Goal: Transaction & Acquisition: Book appointment/travel/reservation

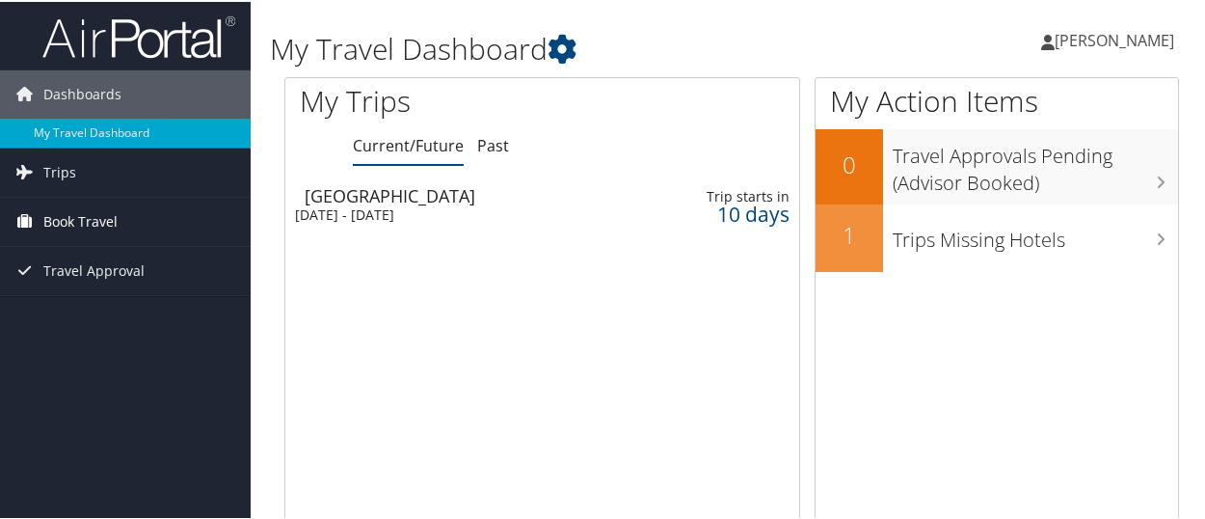
click at [79, 215] on span "Book Travel" at bounding box center [80, 220] width 74 height 48
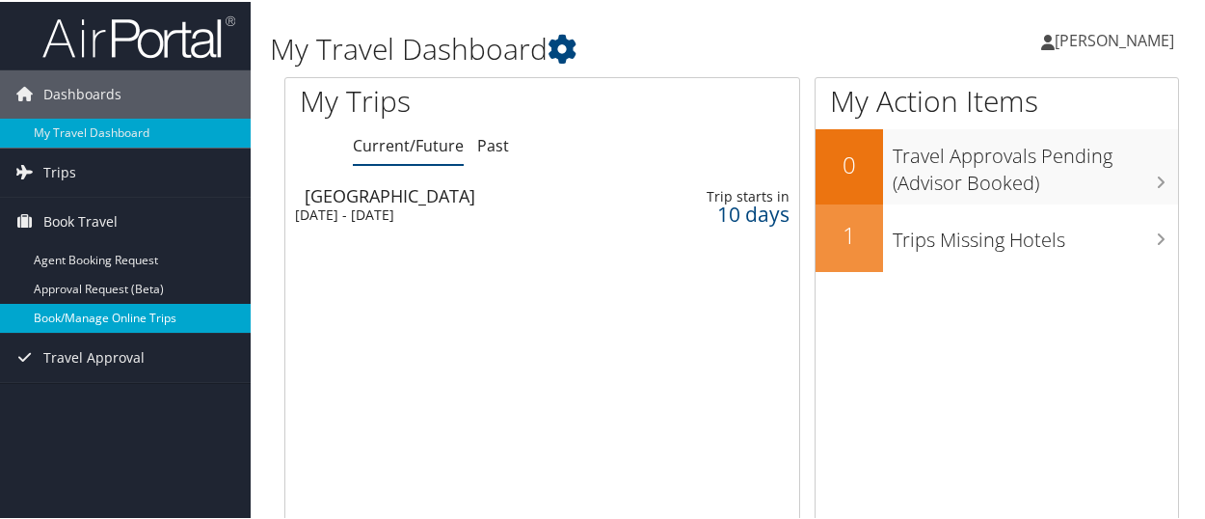
click at [109, 308] on link "Book/Manage Online Trips" at bounding box center [125, 316] width 251 height 29
